Goal: Check status: Check status

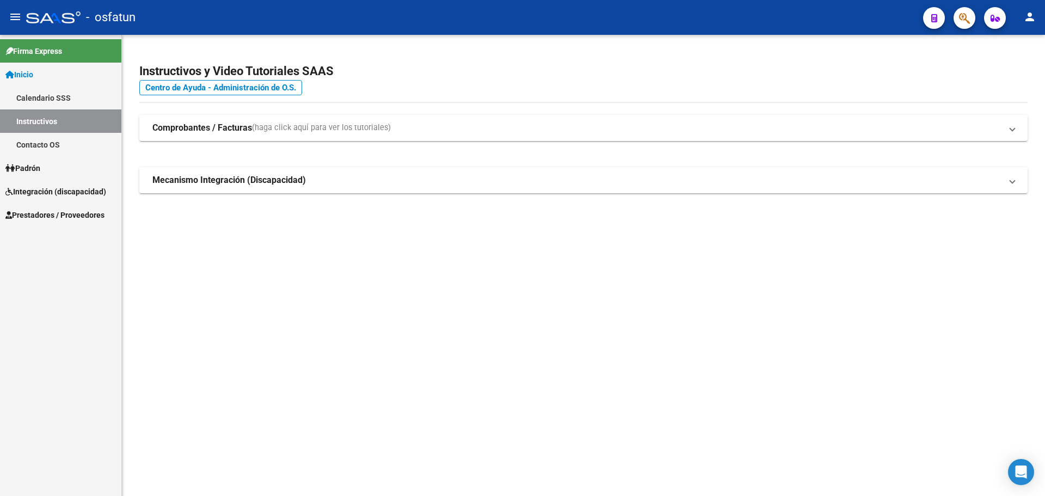
click at [60, 162] on link "Padrón" at bounding box center [60, 167] width 121 height 23
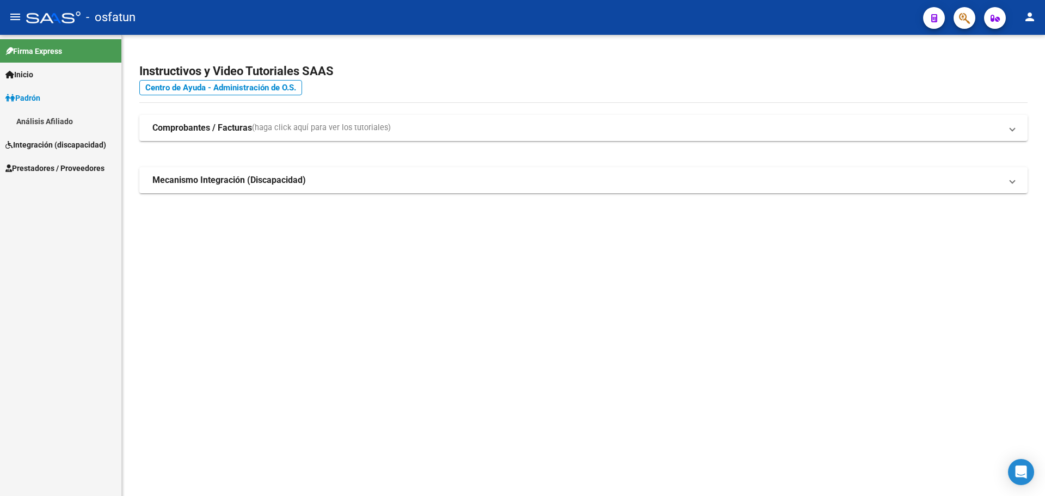
click at [59, 119] on link "Análisis Afiliado" at bounding box center [60, 120] width 121 height 23
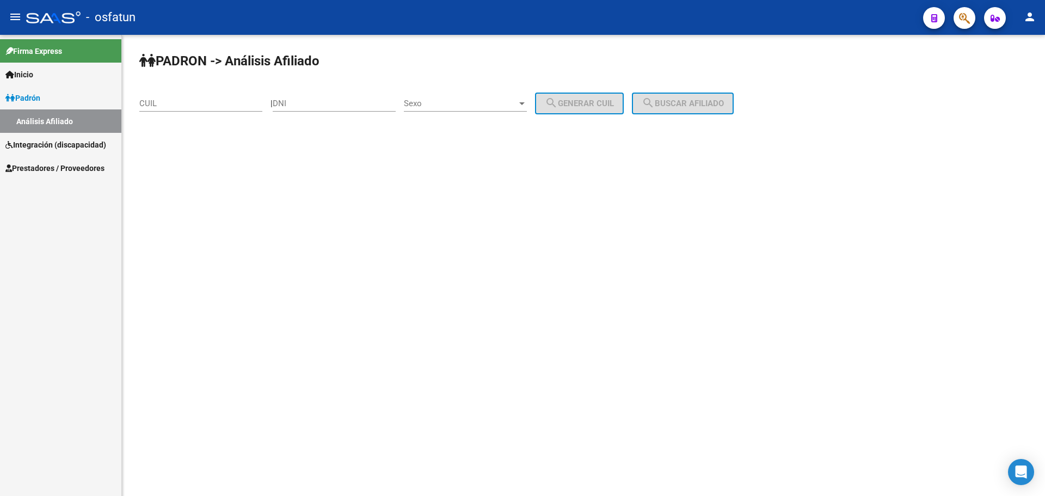
click at [321, 92] on div "DNI" at bounding box center [334, 99] width 123 height 23
click at [321, 96] on div "DNI" at bounding box center [334, 99] width 123 height 23
paste input "22543374"
type input "22543374"
click at [464, 104] on span "Sexo" at bounding box center [460, 103] width 113 height 10
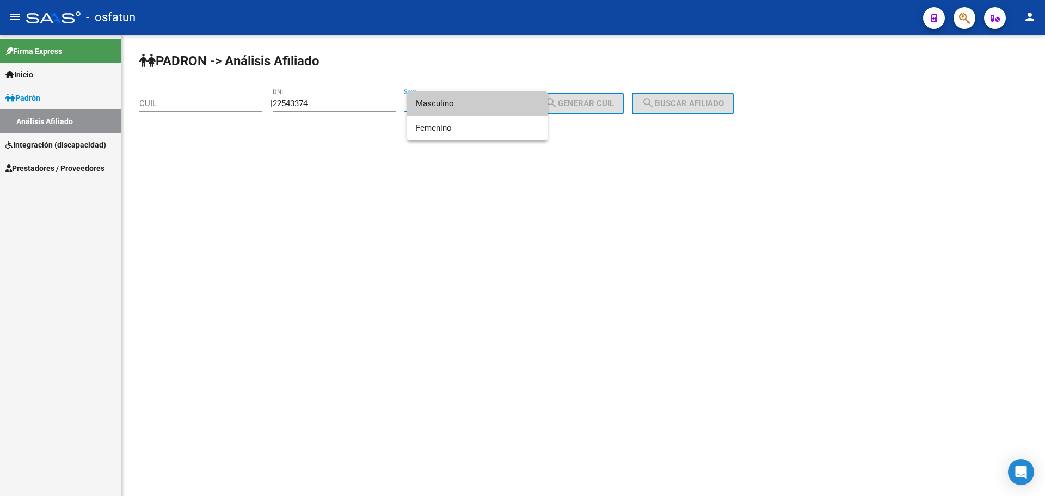
click at [459, 108] on span "Masculino" at bounding box center [477, 103] width 123 height 24
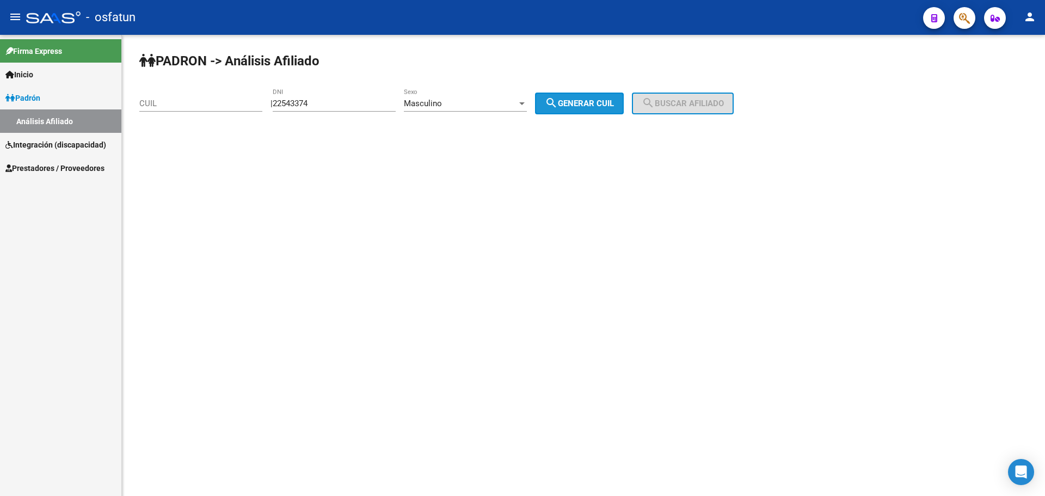
drag, startPoint x: 587, startPoint y: 98, endPoint x: 696, endPoint y: 105, distance: 109.0
click at [589, 99] on span "search Generar CUIL" at bounding box center [579, 103] width 69 height 10
type input "20-22543374-8"
click at [705, 102] on span "search Buscar afiliado" at bounding box center [683, 103] width 82 height 10
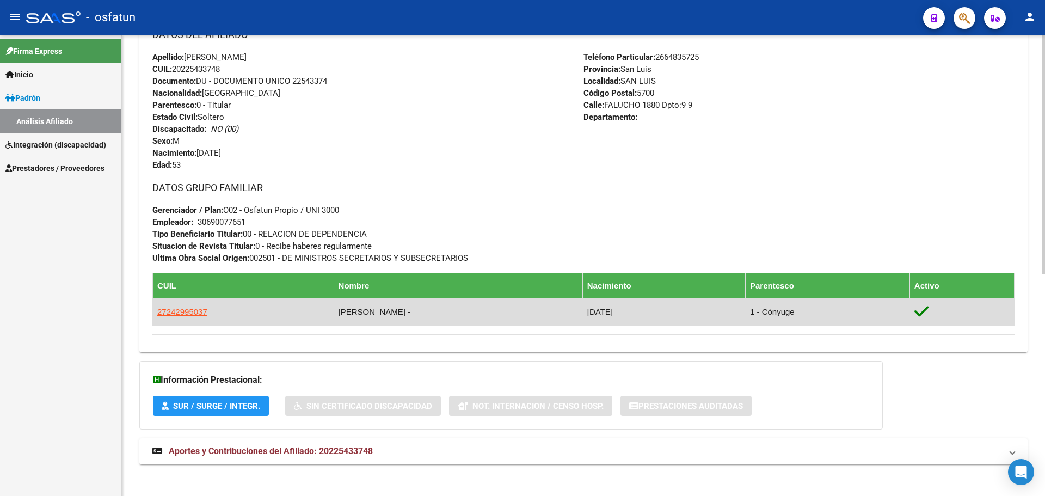
scroll to position [429, 0]
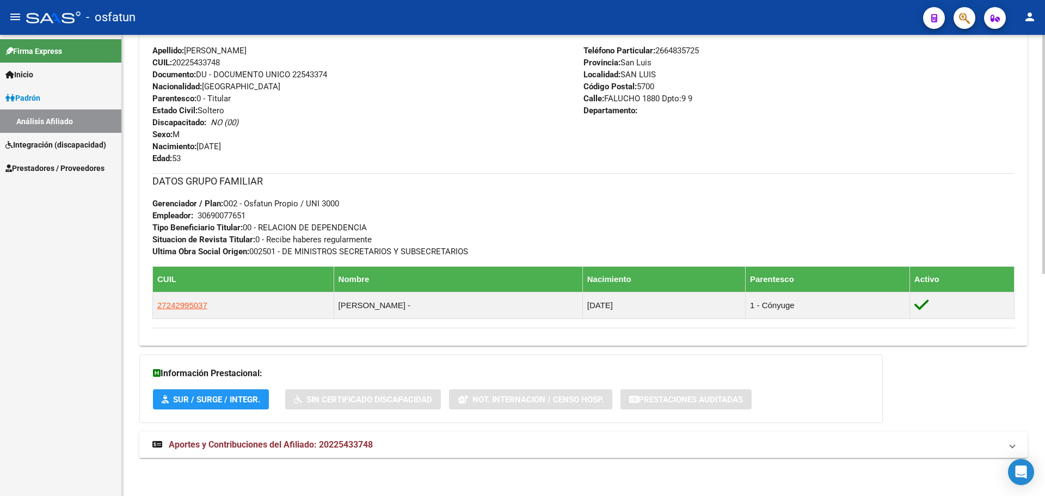
click at [406, 445] on mat-panel-title "Aportes y Contribuciones del Afiliado: 20225433748" at bounding box center [576, 445] width 849 height 12
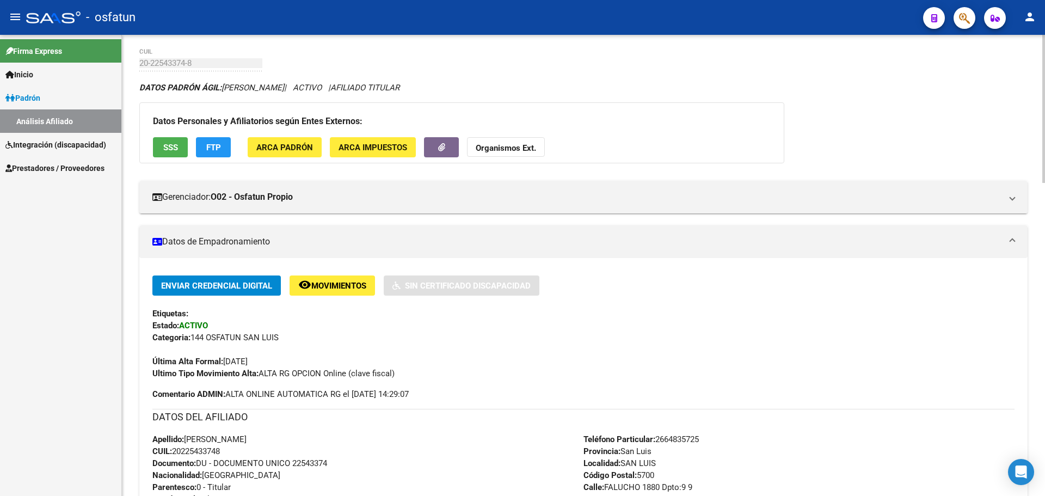
scroll to position [0, 0]
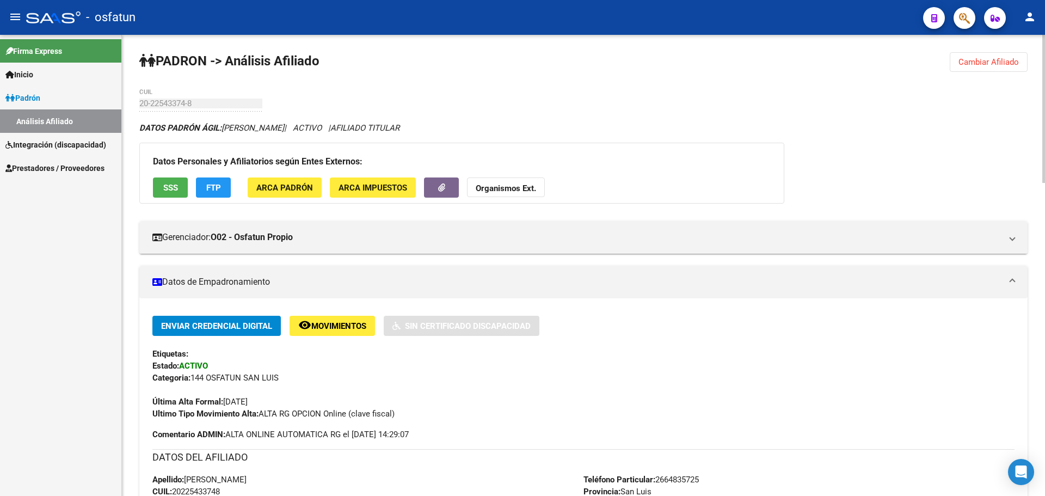
click at [978, 64] on span "Cambiar Afiliado" at bounding box center [988, 62] width 60 height 10
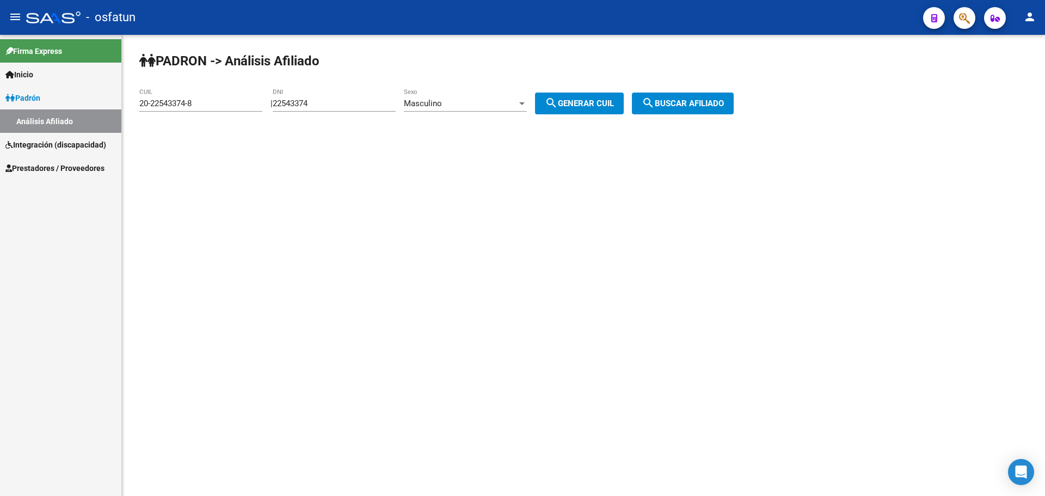
drag, startPoint x: 343, startPoint y: 96, endPoint x: 258, endPoint y: 114, distance: 86.7
click at [261, 108] on app-analisis-afiliado "PADRON -> Análisis Afiliado 20-22543374-8 CUIL | 22543374 DNI Masculino Sexo se…" at bounding box center [440, 103] width 602 height 10
click at [334, 111] on div "22543374 DNI" at bounding box center [334, 99] width 123 height 23
click at [326, 96] on div "22543374 DNI" at bounding box center [334, 99] width 123 height 23
drag, startPoint x: 338, startPoint y: 107, endPoint x: 215, endPoint y: 116, distance: 122.8
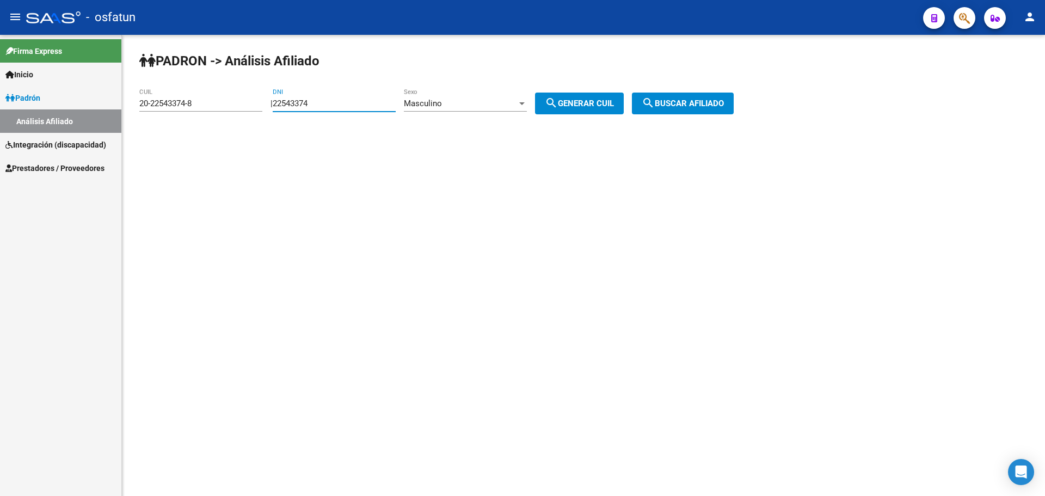
click at [215, 108] on app-analisis-afiliado "PADRON -> Análisis Afiliado 20-22543374-8 CUIL | 22543374 DNI Masculino Sexo se…" at bounding box center [440, 103] width 602 height 10
paste input "38884399"
type input "38884399"
click at [437, 108] on span "Masculino" at bounding box center [423, 103] width 38 height 10
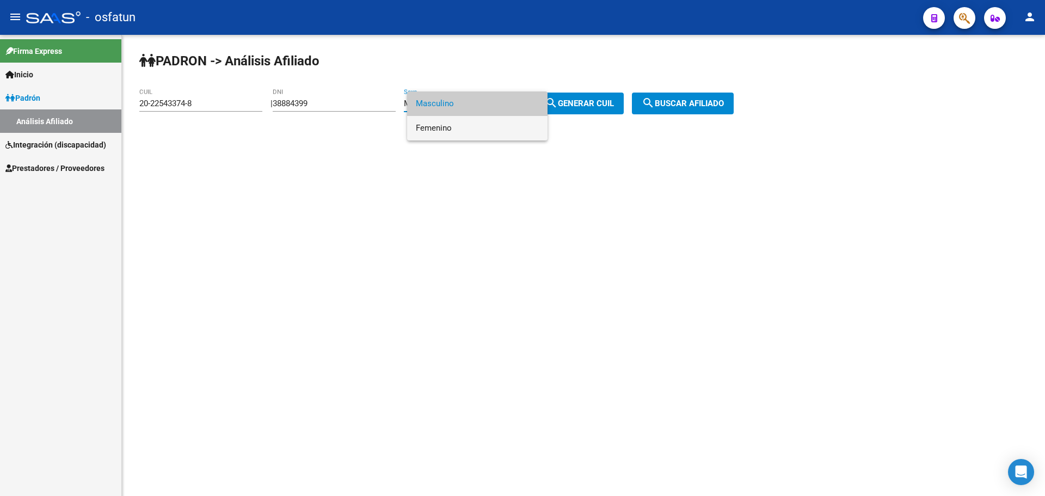
click at [447, 126] on span "Femenino" at bounding box center [477, 128] width 123 height 24
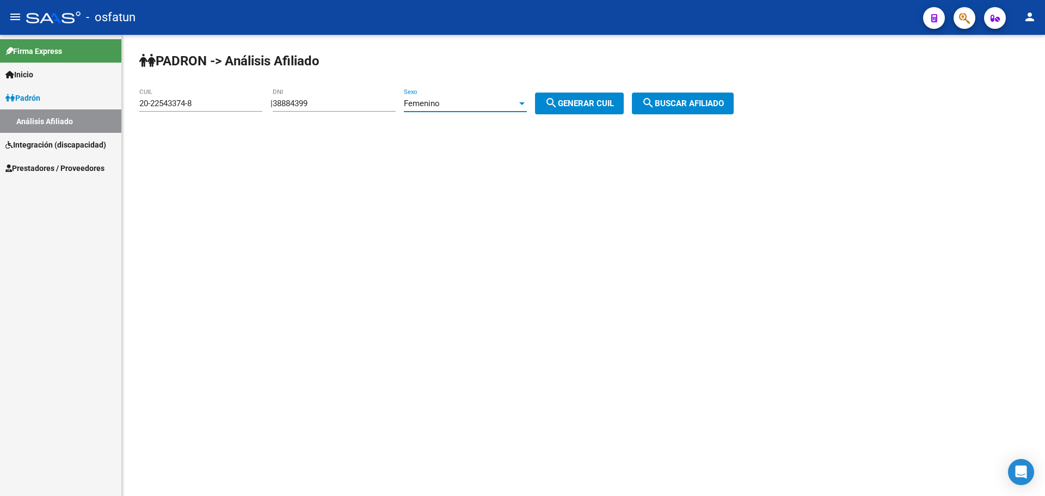
click at [593, 99] on span "search Generar CUIL" at bounding box center [579, 103] width 69 height 10
click at [681, 102] on span "search Buscar afiliado" at bounding box center [683, 103] width 82 height 10
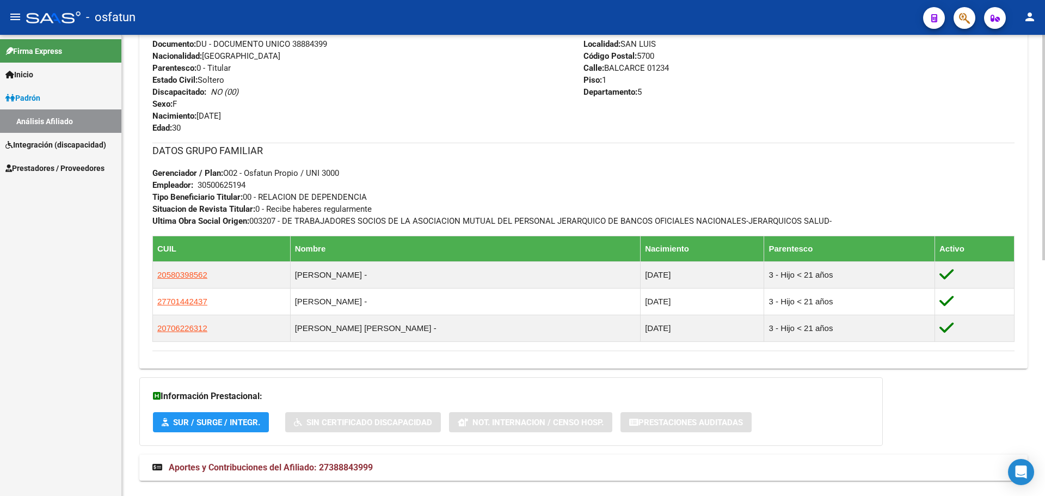
scroll to position [482, 0]
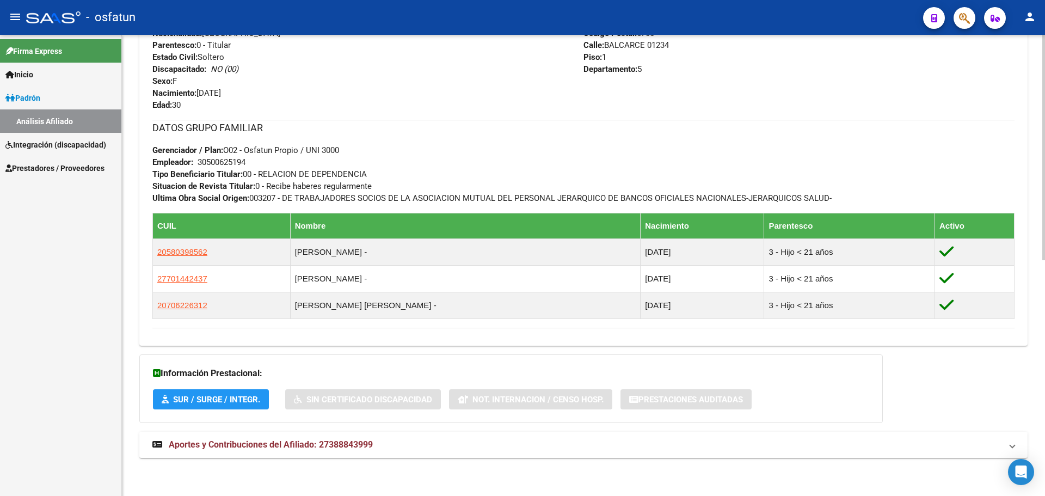
click at [387, 443] on mat-panel-title "Aportes y Contribuciones del Afiliado: 27388843999" at bounding box center [576, 445] width 849 height 12
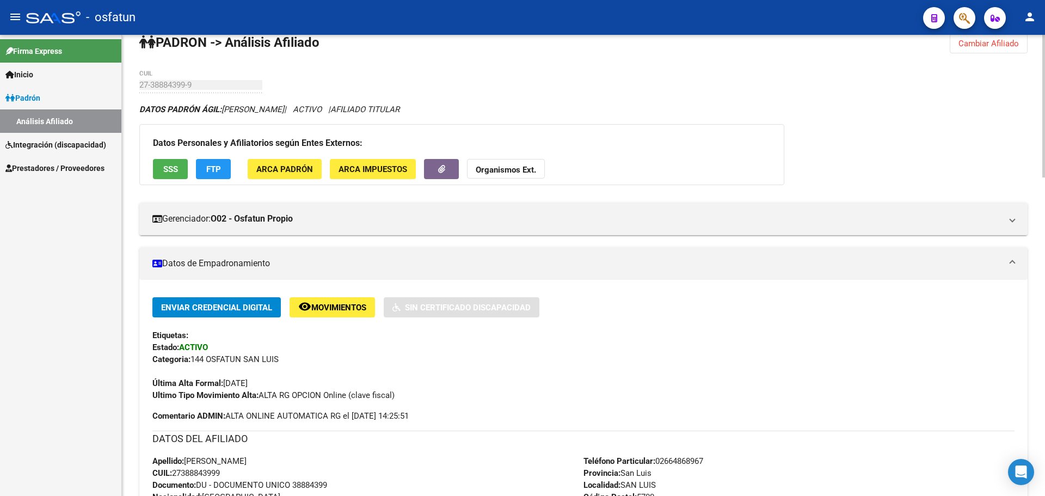
scroll to position [0, 0]
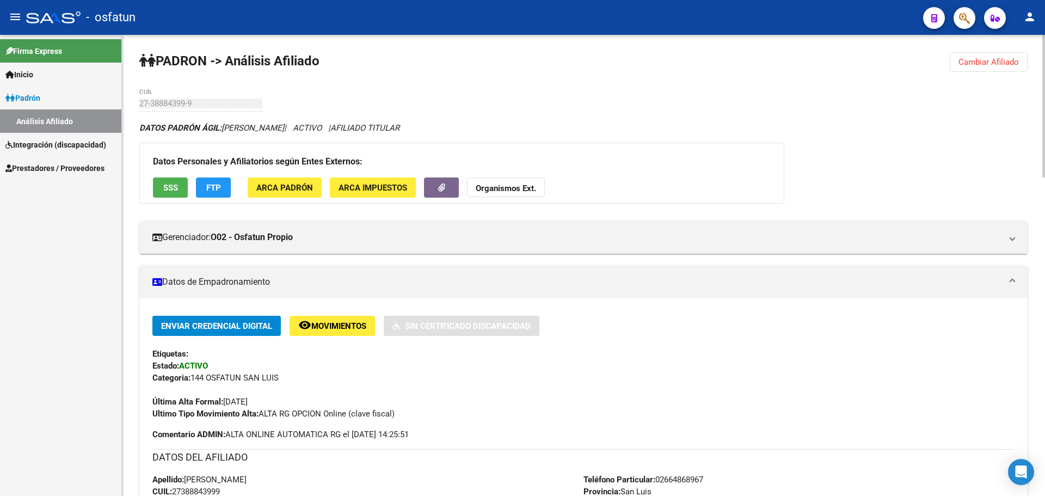
click at [985, 70] on button "Cambiar Afiliado" at bounding box center [989, 62] width 78 height 20
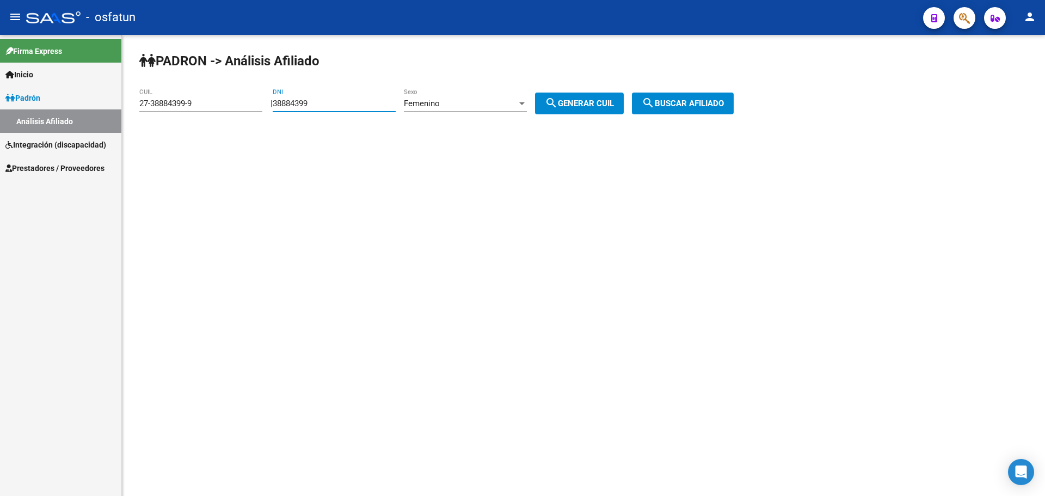
click at [333, 102] on input "38884399" at bounding box center [334, 103] width 123 height 10
drag, startPoint x: 339, startPoint y: 103, endPoint x: 66, endPoint y: 107, distance: 273.2
click at [45, 103] on mat-sidenav-container "Firma Express Inicio Calendario SSS Instructivos Contacto OS Padrón Análisis Af…" at bounding box center [522, 265] width 1045 height 461
drag, startPoint x: 352, startPoint y: 112, endPoint x: 444, endPoint y: 116, distance: 92.1
click at [354, 112] on div "38884399 DNI" at bounding box center [334, 105] width 123 height 34
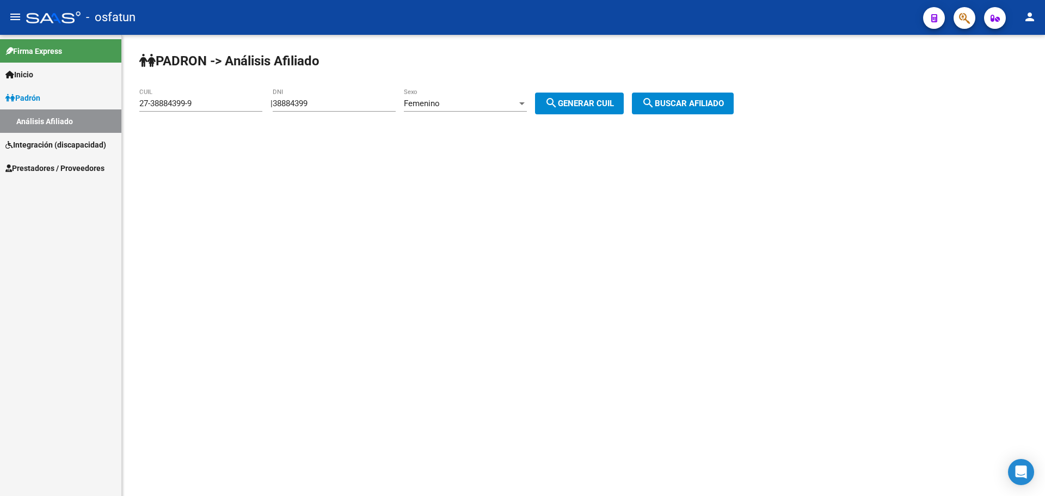
click at [460, 113] on div "Femenino Sexo" at bounding box center [465, 105] width 123 height 34
click at [459, 106] on div "Femenino" at bounding box center [460, 103] width 113 height 10
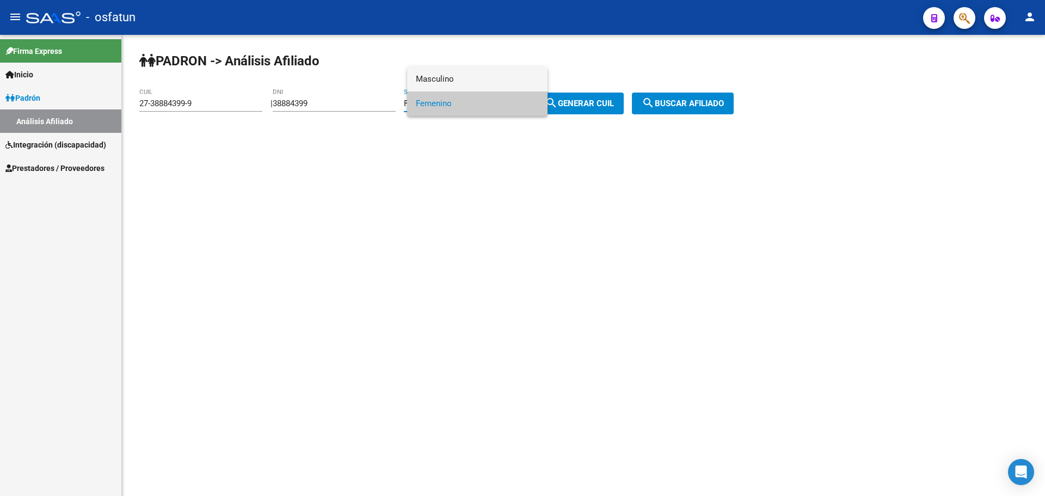
click at [452, 71] on span "Masculino" at bounding box center [477, 79] width 123 height 24
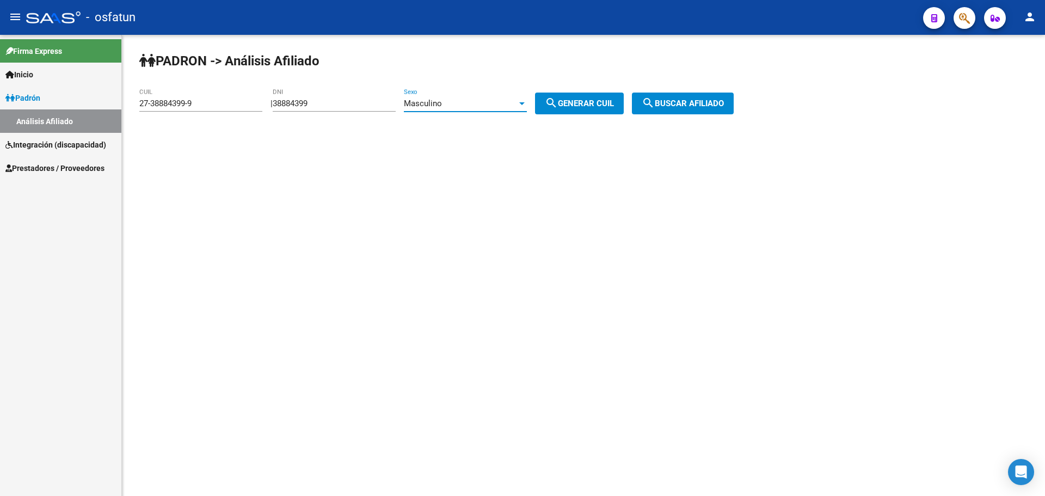
drag, startPoint x: 574, startPoint y: 95, endPoint x: 698, endPoint y: 107, distance: 124.6
click at [576, 97] on button "search Generar CUIL" at bounding box center [579, 104] width 89 height 22
click at [711, 107] on span "search Buscar afiliado" at bounding box center [683, 103] width 82 height 10
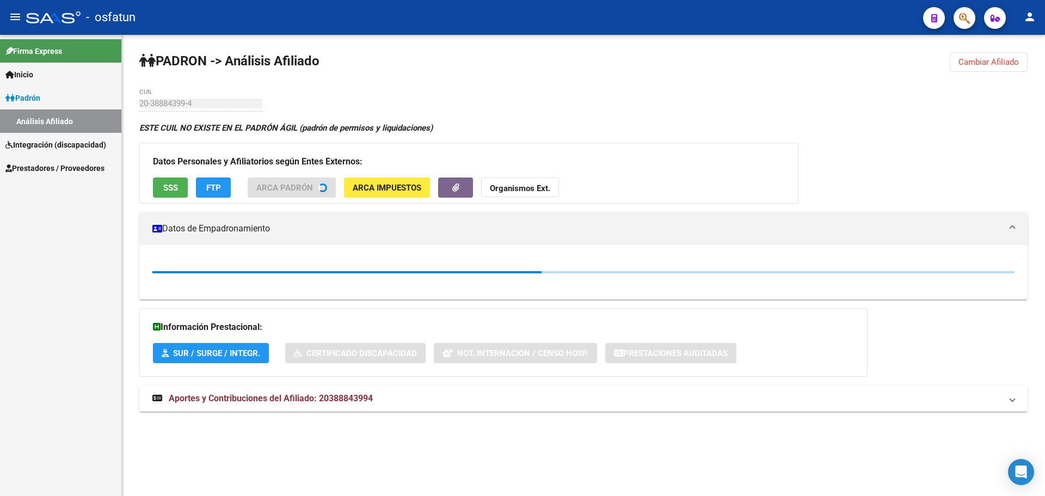
click at [1005, 67] on button "Cambiar Afiliado" at bounding box center [989, 62] width 78 height 20
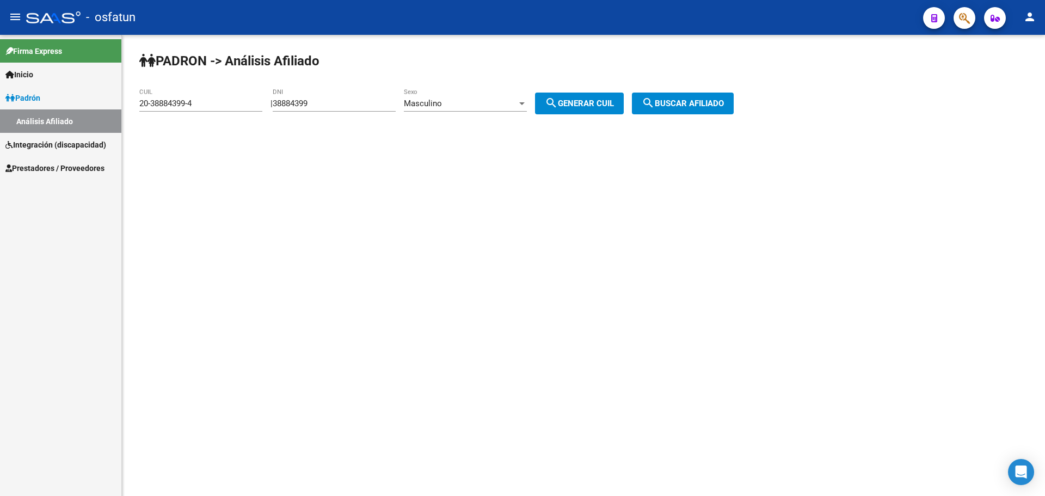
click at [492, 101] on div "Masculino" at bounding box center [460, 103] width 113 height 10
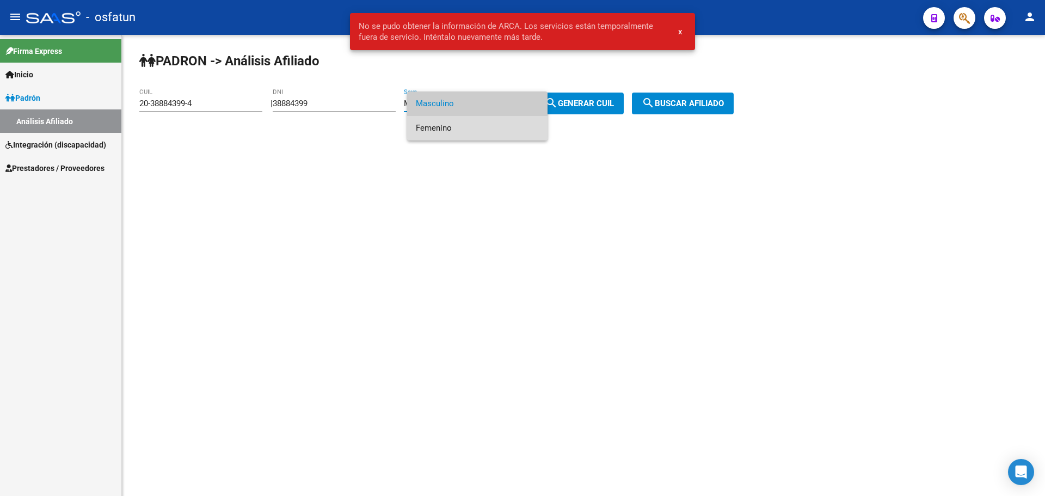
drag, startPoint x: 463, startPoint y: 121, endPoint x: 480, endPoint y: 126, distance: 17.6
click at [464, 122] on span "Femenino" at bounding box center [477, 128] width 123 height 24
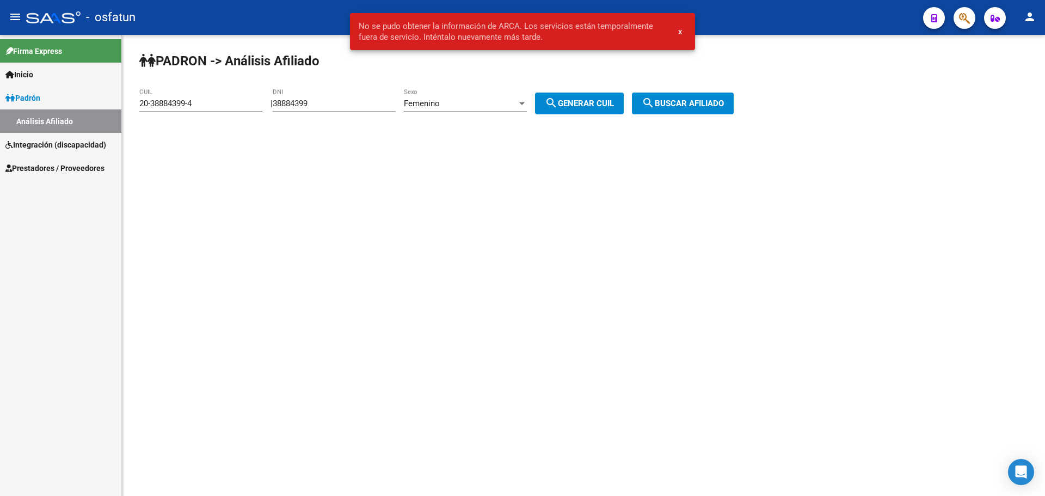
drag, startPoint x: 573, startPoint y: 117, endPoint x: 631, endPoint y: 107, distance: 58.5
click at [574, 117] on div "PADRON -> Análisis Afiliado 20-38884399-4 CUIL | 38884399 DNI Femenino Sexo sea…" at bounding box center [583, 92] width 923 height 114
click at [624, 106] on button "search Generar CUIL" at bounding box center [579, 104] width 89 height 22
type input "27-38884399-9"
click at [671, 107] on span "search Buscar afiliado" at bounding box center [683, 103] width 82 height 10
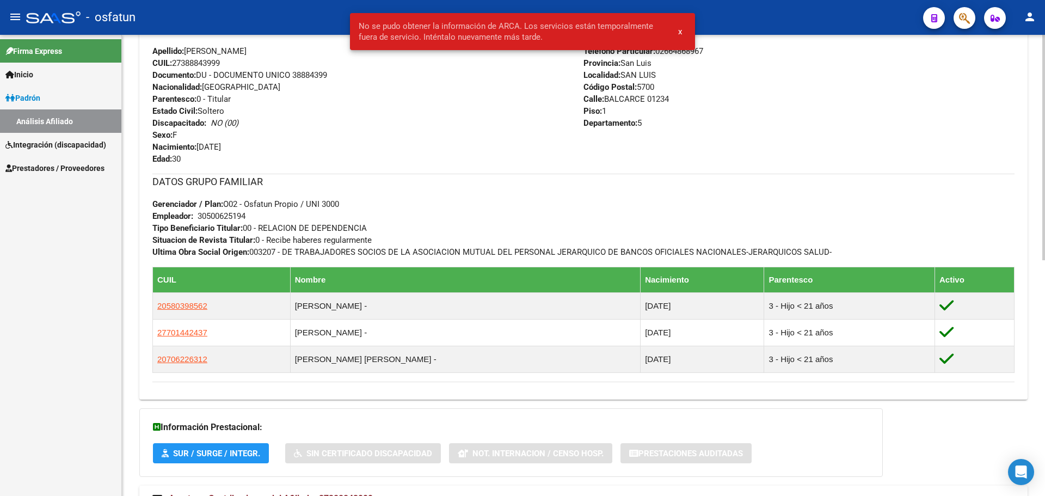
scroll to position [482, 0]
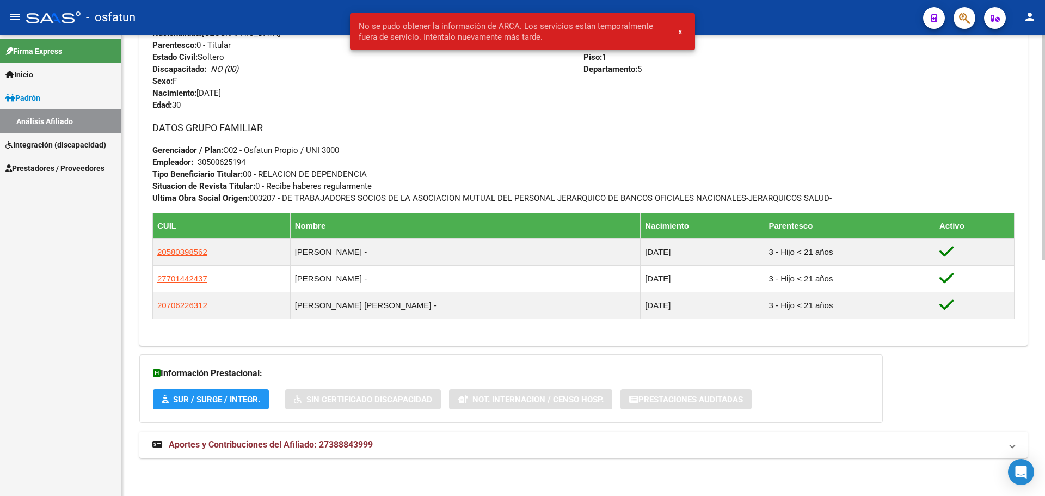
click at [341, 451] on mat-expansion-panel-header "Aportes y Contribuciones del Afiliado: 27388843999" at bounding box center [583, 445] width 888 height 26
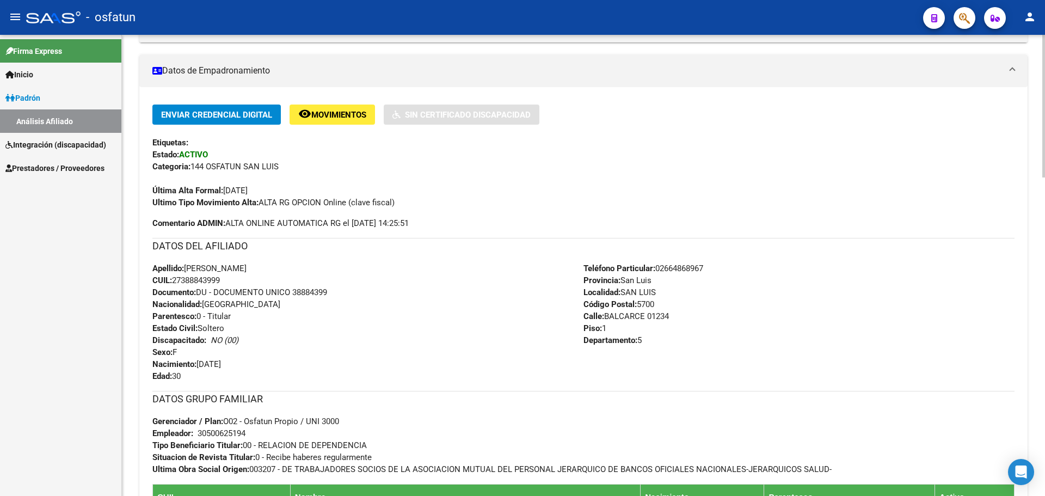
scroll to position [0, 0]
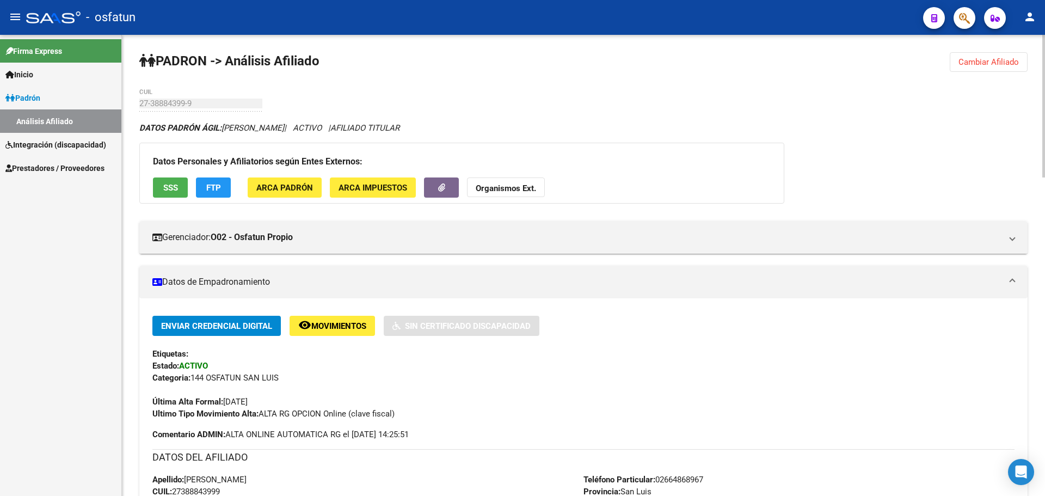
click at [970, 70] on button "Cambiar Afiliado" at bounding box center [989, 62] width 78 height 20
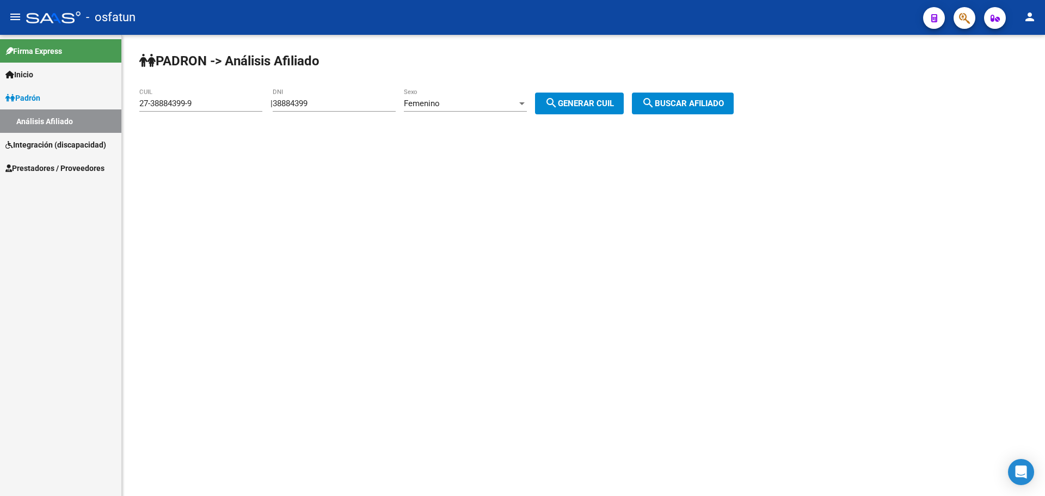
drag, startPoint x: 367, startPoint y: 122, endPoint x: 359, endPoint y: 110, distance: 14.5
click at [366, 120] on div "PADRON -> Análisis Afiliado 27-38884399-9 CUIL | 38884399 DNI Femenino Sexo sea…" at bounding box center [583, 92] width 923 height 114
drag, startPoint x: 348, startPoint y: 106, endPoint x: 124, endPoint y: 128, distance: 224.8
click at [124, 128] on div "PADRON -> Análisis Afiliado 27-38884399-9 CUIL | 38884399 DNI Femenino Sexo sea…" at bounding box center [583, 92] width 923 height 114
paste input "9093091"
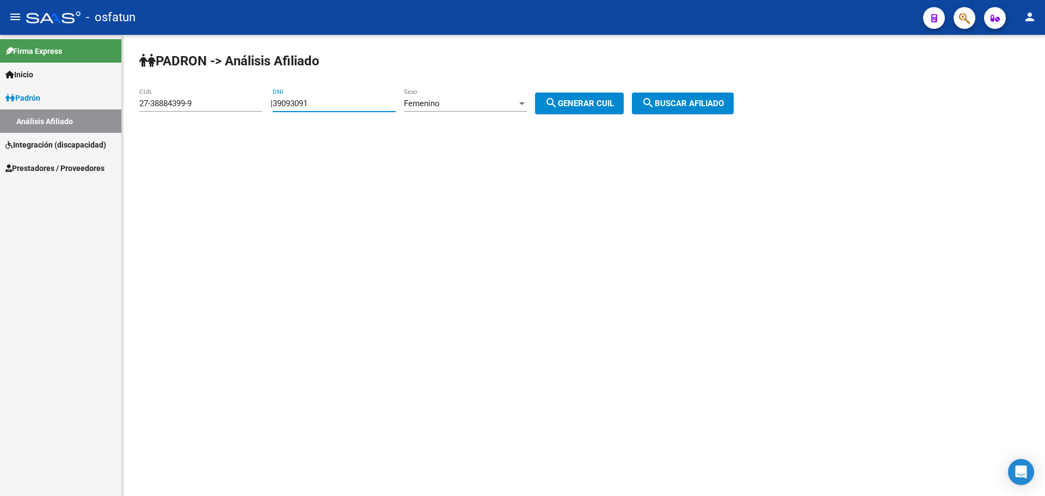
type input "39093091"
drag, startPoint x: 596, startPoint y: 102, endPoint x: 618, endPoint y: 103, distance: 21.8
click at [597, 102] on span "search Generar CUIL" at bounding box center [579, 103] width 69 height 10
type input "27-39093091-2"
drag, startPoint x: 655, startPoint y: 103, endPoint x: 663, endPoint y: 103, distance: 8.2
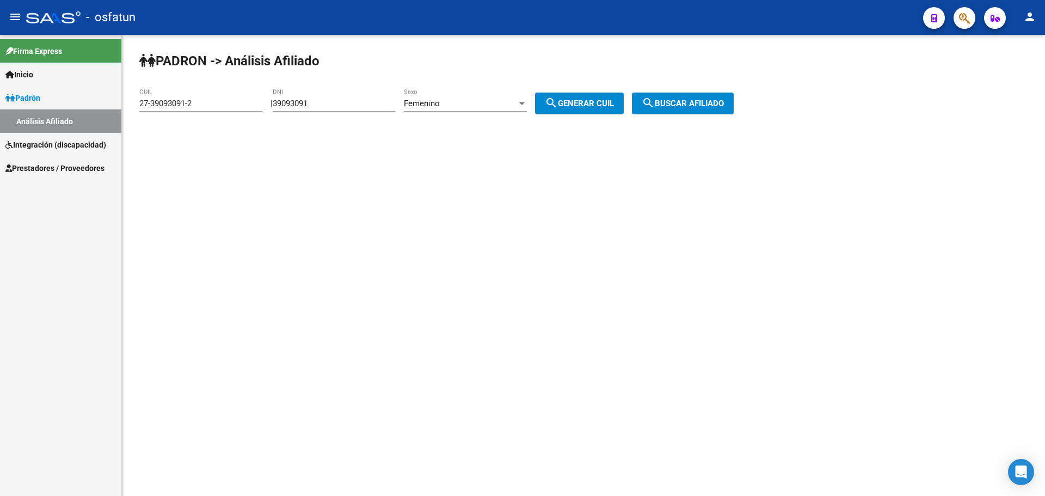
click at [655, 103] on mat-icon "search" at bounding box center [648, 102] width 13 height 13
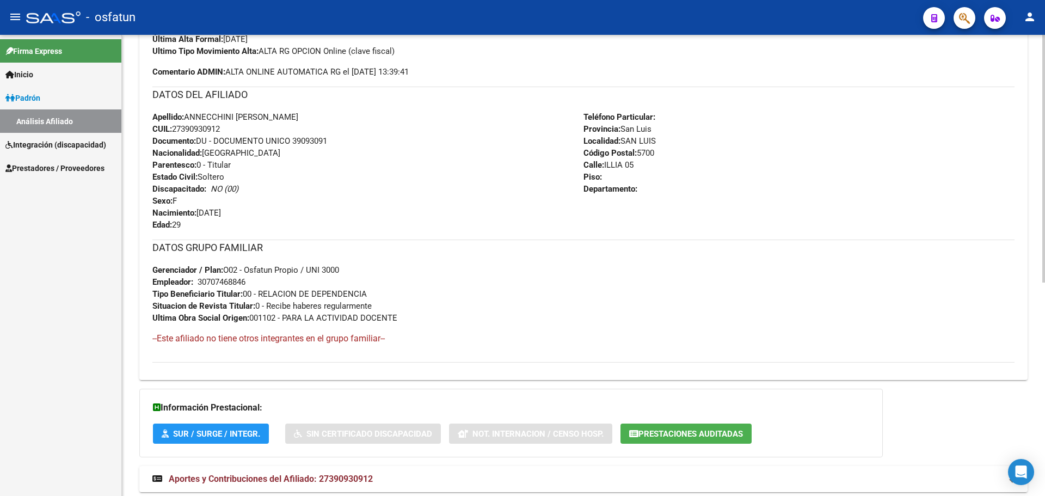
scroll to position [397, 0]
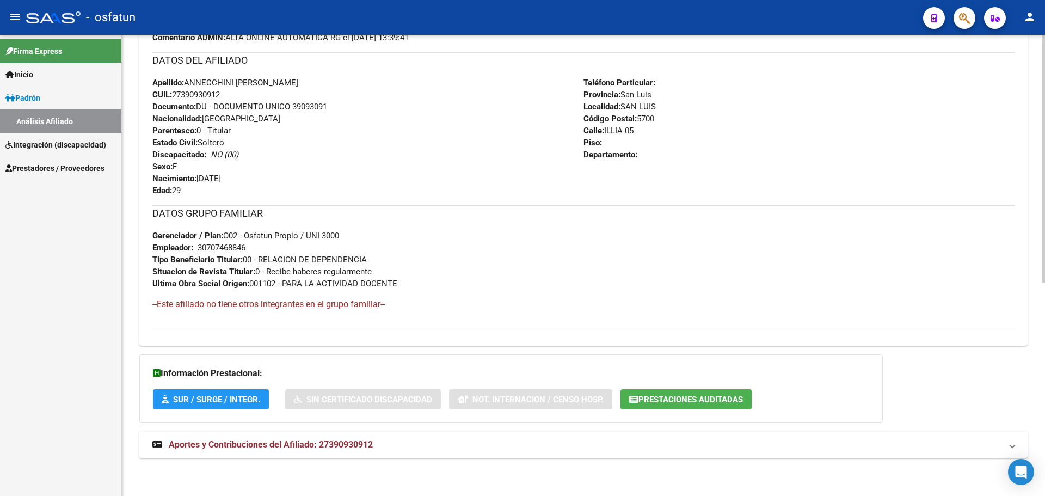
click at [402, 439] on mat-panel-title "Aportes y Contribuciones del Afiliado: 27390930912" at bounding box center [576, 445] width 849 height 12
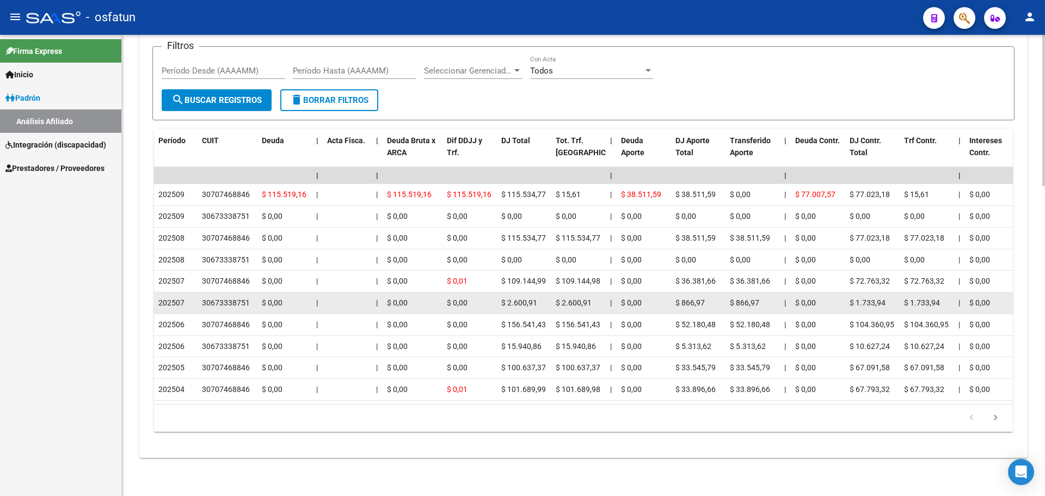
scroll to position [942, 0]
